Goal: Communication & Community: Answer question/provide support

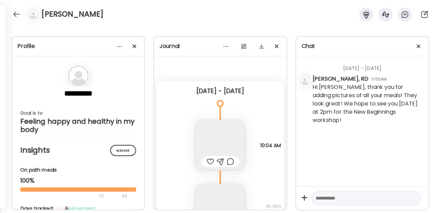
scroll to position [23, 0]
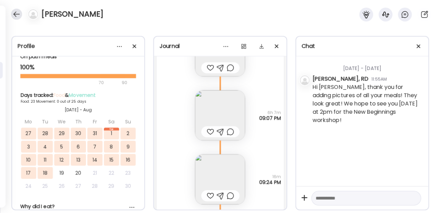
click at [16, 11] on div at bounding box center [16, 14] width 11 height 11
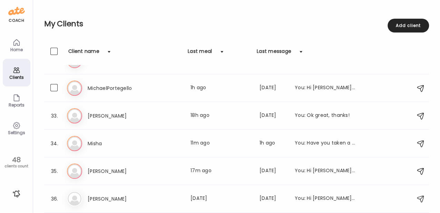
click at [196, 83] on div "Mi MichaelPortegello Last meal: 1h ago Last message: [DATE] You: Hi [PERSON_NAM…" at bounding box center [237, 87] width 341 height 15
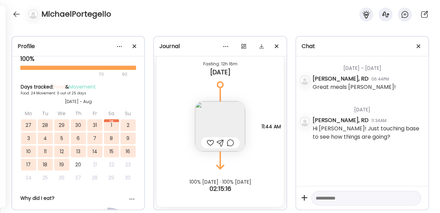
scroll to position [8014, 0]
click at [220, 124] on img at bounding box center [220, 126] width 50 height 50
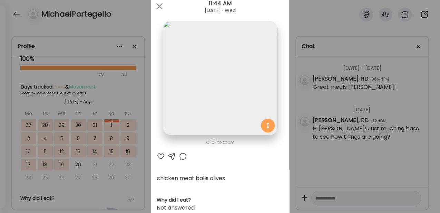
click at [179, 156] on div at bounding box center [183, 156] width 8 height 8
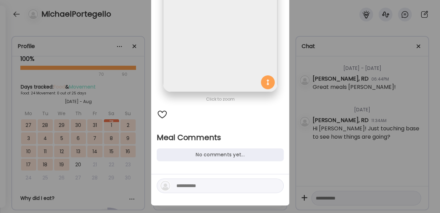
scroll to position [69, 0]
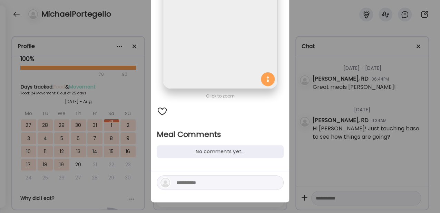
click at [186, 186] on textarea at bounding box center [222, 182] width 93 height 8
type textarea "*"
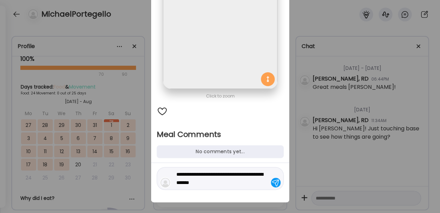
type textarea "**********"
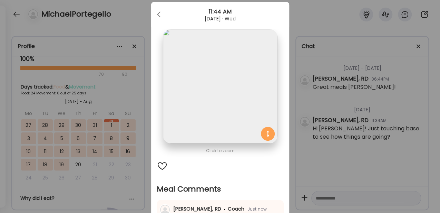
scroll to position [0, 0]
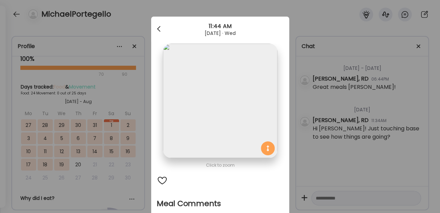
click at [157, 29] on span at bounding box center [158, 27] width 3 height 3
click at [157, 30] on div at bounding box center [160, 29] width 14 height 14
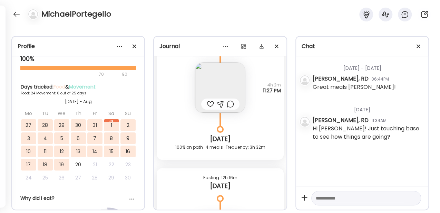
scroll to position [7899, 0]
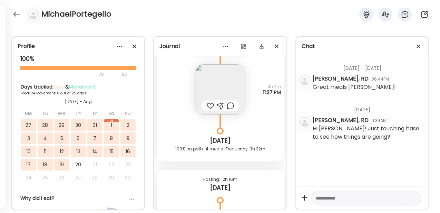
click at [335, 197] on textarea at bounding box center [360, 198] width 88 height 8
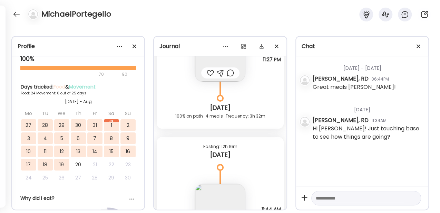
scroll to position [8014, 0]
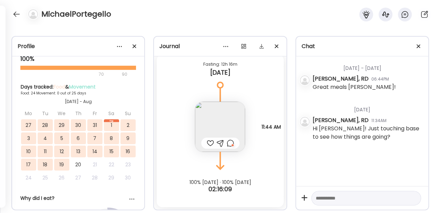
click at [332, 195] on textarea at bounding box center [360, 198] width 88 height 8
click at [338, 198] on textarea "**********" at bounding box center [360, 194] width 88 height 17
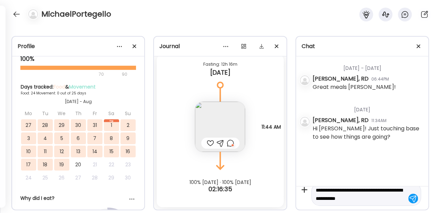
type textarea "**********"
click at [409, 197] on div at bounding box center [413, 198] width 10 height 10
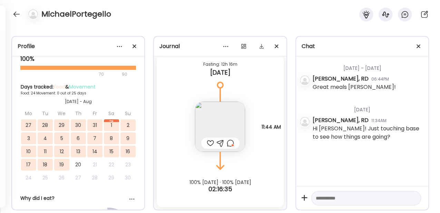
scroll to position [0, 0]
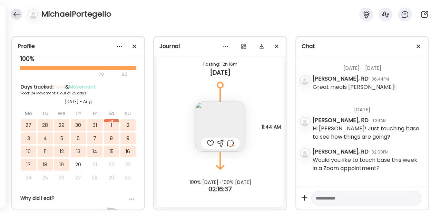
click at [19, 17] on div at bounding box center [16, 14] width 11 height 11
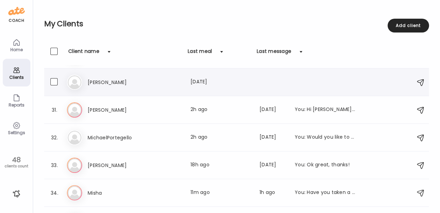
scroll to position [824, 0]
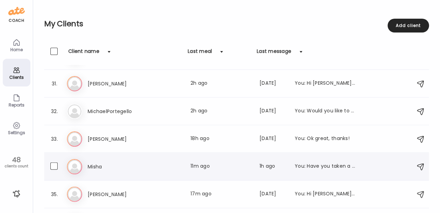
click at [130, 164] on h3 "Misha" at bounding box center [118, 166] width 61 height 8
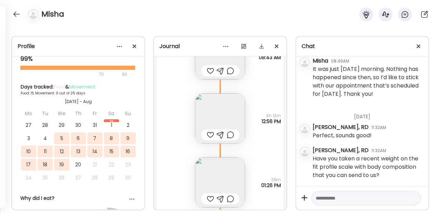
scroll to position [7608, 0]
click at [213, 170] on img at bounding box center [220, 182] width 50 height 50
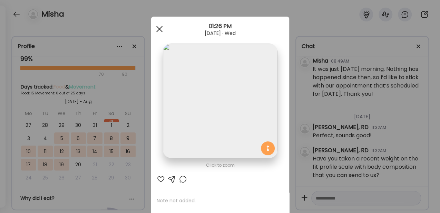
click at [159, 30] on div at bounding box center [160, 29] width 14 height 14
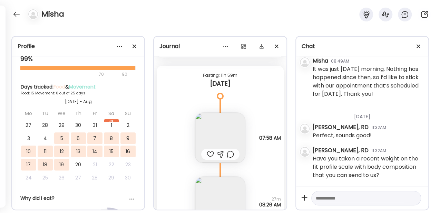
scroll to position [7332, 0]
click at [210, 154] on div at bounding box center [210, 156] width 7 height 8
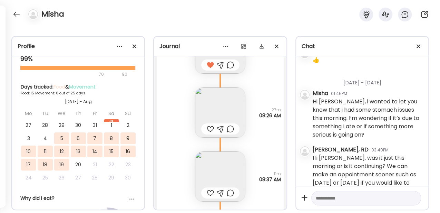
scroll to position [7423, 0]
click at [224, 105] on img at bounding box center [220, 111] width 50 height 50
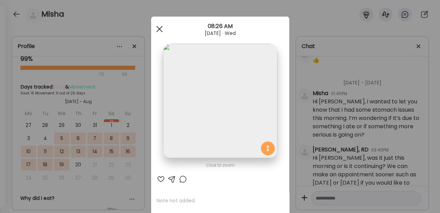
click at [162, 28] on div at bounding box center [160, 29] width 14 height 14
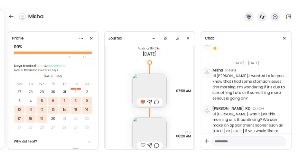
scroll to position [7354, 0]
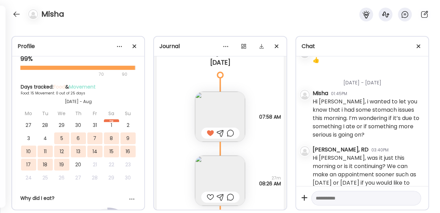
click at [230, 109] on img at bounding box center [220, 116] width 50 height 50
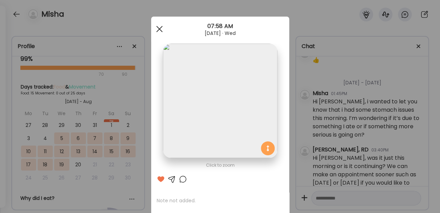
click at [157, 31] on div at bounding box center [160, 29] width 14 height 14
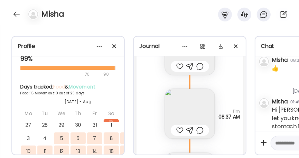
scroll to position [7492, 0]
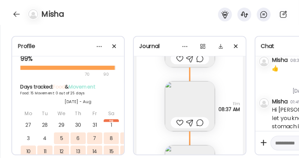
click at [173, 106] on img at bounding box center [190, 106] width 50 height 50
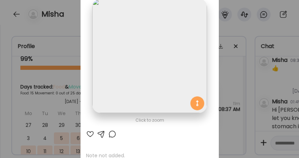
scroll to position [23, 0]
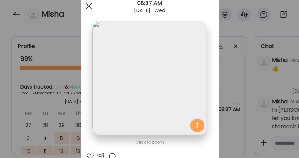
click at [90, 7] on div at bounding box center [89, 6] width 14 height 14
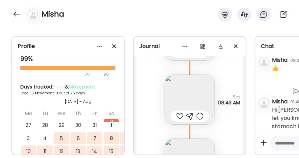
scroll to position [7516, 0]
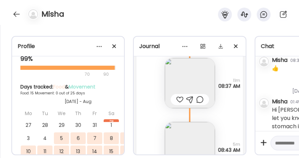
click at [184, 77] on img at bounding box center [190, 83] width 50 height 50
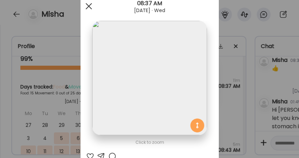
click at [88, 4] on span at bounding box center [88, 6] width 6 height 6
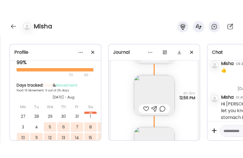
scroll to position [7630, 0]
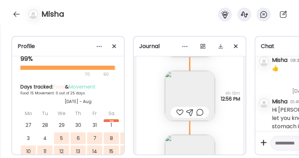
drag, startPoint x: 242, startPoint y: 27, endPoint x: 233, endPoint y: 28, distance: 9.4
click at [242, 27] on div "Profile ***** Goal is to Go up one size Manage Insights On path meals 99% 70 90…" at bounding box center [149, 91] width 299 height 133
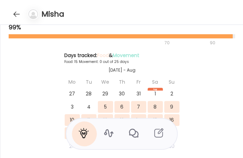
scroll to position [23, 0]
click at [15, 16] on div at bounding box center [16, 14] width 11 height 11
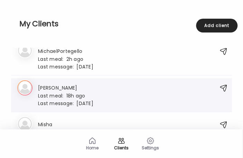
scroll to position [1169, 0]
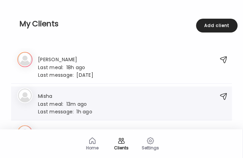
click at [78, 102] on div "Last meal: 13m ago" at bounding box center [65, 103] width 54 height 6
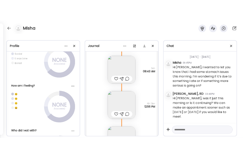
scroll to position [7529, 0]
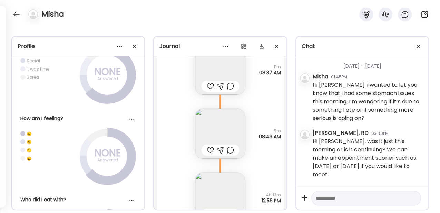
click at [206, 122] on img at bounding box center [220, 133] width 50 height 50
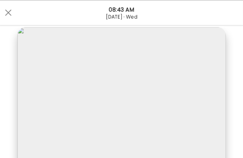
scroll to position [0, 0]
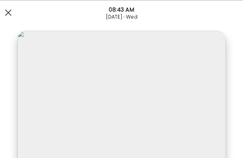
click at [11, 14] on span at bounding box center [8, 12] width 6 height 6
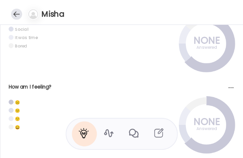
click at [14, 10] on div at bounding box center [16, 14] width 11 height 11
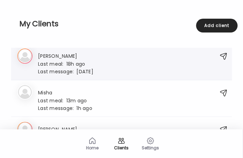
scroll to position [1192, 0]
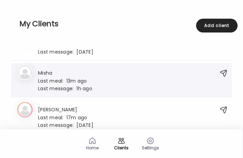
click at [118, 78] on div "Mi Misha Last meal: 13m ago Last message: 1h ago You: Have you taken a recent w…" at bounding box center [114, 80] width 194 height 22
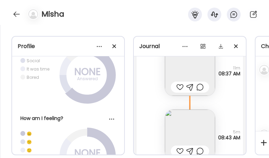
scroll to position [7528, 0]
click at [192, 68] on img at bounding box center [190, 71] width 50 height 50
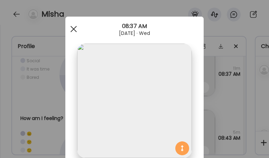
click at [75, 29] on div at bounding box center [74, 29] width 14 height 14
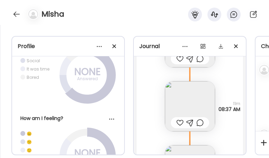
scroll to position [7482, 0]
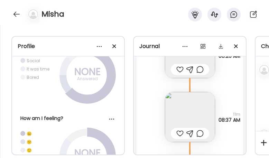
click at [232, 88] on div "Note not added Questions not answered 11m 08:37 AM" at bounding box center [189, 110] width 106 height 64
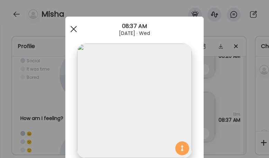
click at [72, 30] on div at bounding box center [74, 29] width 14 height 14
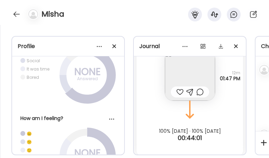
scroll to position [7850, 0]
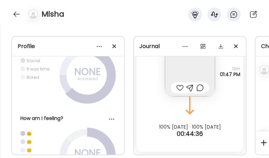
click at [218, 29] on div "Profile ***** Goal is to Go up one size Manage Insights On path meals 99% 70 90…" at bounding box center [134, 91] width 269 height 133
click at [17, 16] on div at bounding box center [16, 14] width 11 height 11
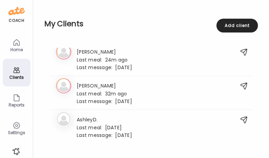
scroll to position [0, 0]
